Goal: Transaction & Acquisition: Download file/media

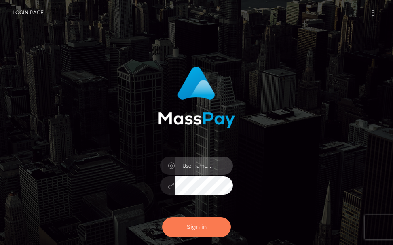
type input "terry.cope2"
click at [195, 225] on button "Sign in" at bounding box center [196, 227] width 69 height 20
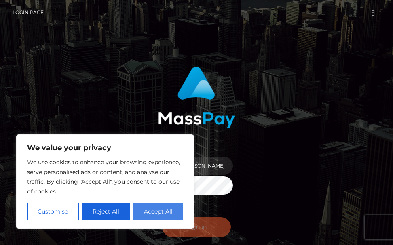
click at [166, 215] on button "Accept All" at bounding box center [158, 212] width 50 height 18
checkbox input "true"
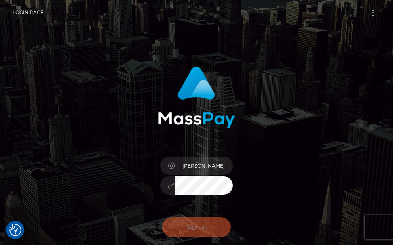
click at [185, 231] on div "Sign in Need Help?" at bounding box center [196, 230] width 85 height 36
click at [193, 228] on div "Sign in Need Help?" at bounding box center [196, 230] width 85 height 36
click at [195, 224] on div "Sign in Need Help?" at bounding box center [196, 230] width 85 height 36
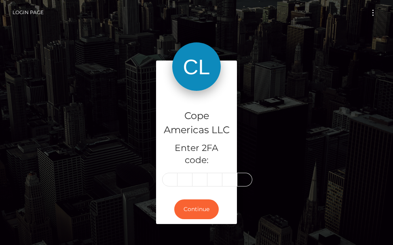
type input "4"
type input "9"
type input "7"
type input "5"
type input "3"
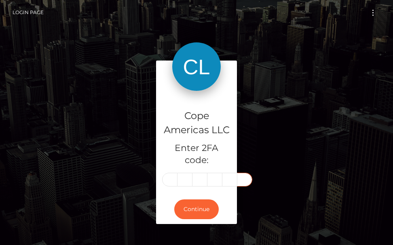
type input "0"
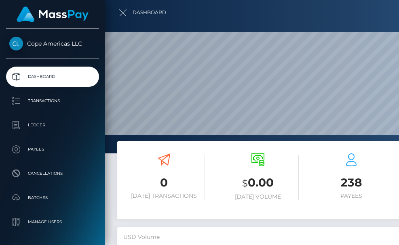
scroll to position [143, 181]
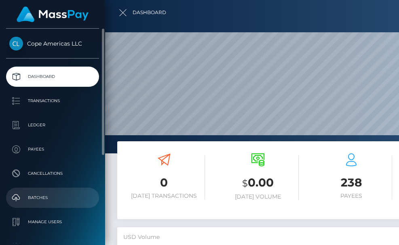
click at [31, 196] on p "Batches" at bounding box center [52, 198] width 86 height 12
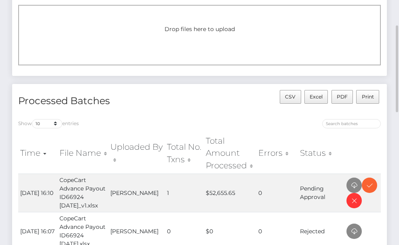
scroll to position [85, 0]
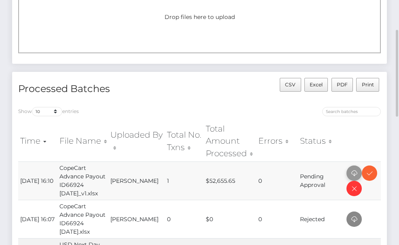
click at [353, 171] on icon at bounding box center [354, 173] width 10 height 10
click at [369, 174] on icon at bounding box center [369, 173] width 10 height 10
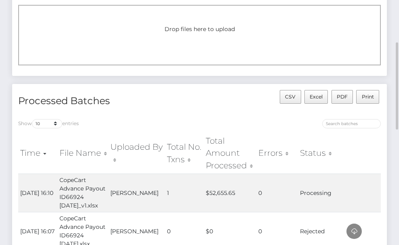
scroll to position [85, 0]
